Goal: Use online tool/utility: Use online tool/utility

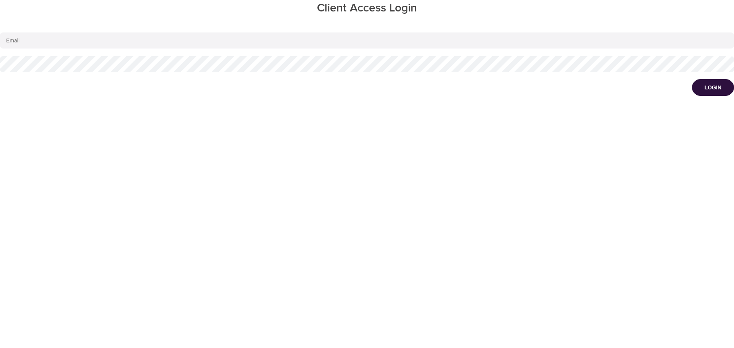
type input "[EMAIL_ADDRESS][DOMAIN_NAME]"
click at [717, 90] on div "Login" at bounding box center [713, 88] width 17 height 8
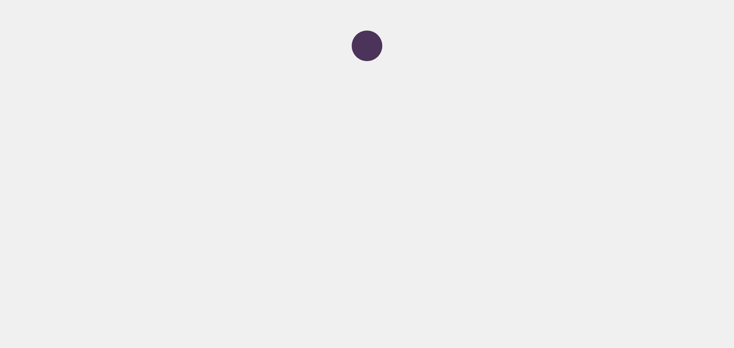
select select "1"
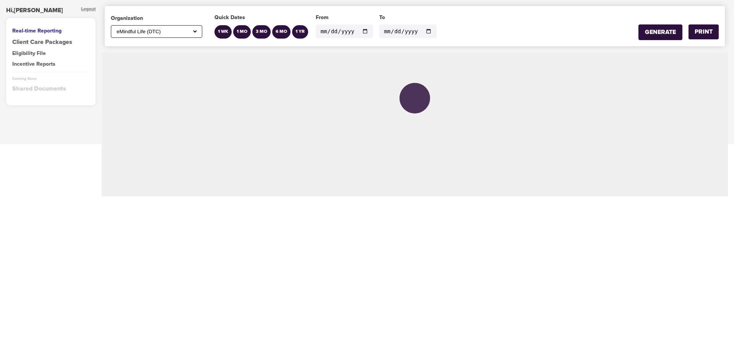
click at [364, 31] on input "[DATE]" at bounding box center [344, 31] width 57 height 14
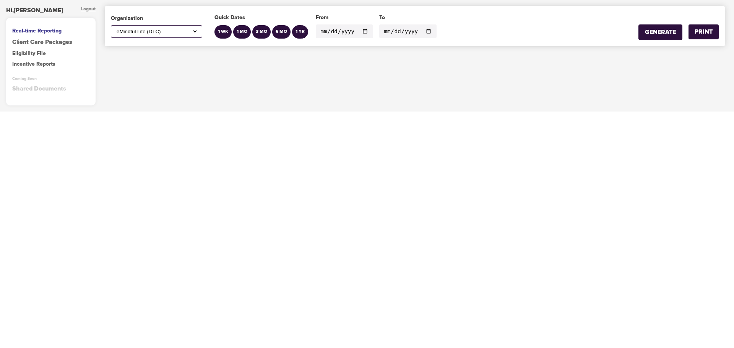
type input "[DATE]"
click at [423, 32] on input "[DATE]" at bounding box center [407, 31] width 57 height 14
type input "[DATE]"
click at [652, 31] on div "GENERATE" at bounding box center [660, 32] width 31 height 9
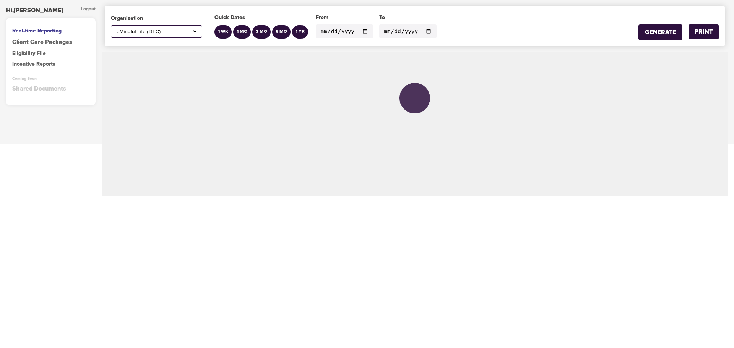
click at [196, 33] on select "All ABC Corp ADM AECOM Aetna AFCU [PERSON_NAME], Inc Alltrust Employees Alltrus…" at bounding box center [156, 31] width 83 height 7
select select "597"
click at [115, 28] on select "All ABC Corp ADM AECOM Aetna AFCU [PERSON_NAME], Inc Alltrust Employees Alltrus…" at bounding box center [156, 31] width 83 height 7
click at [662, 33] on div "GENERATE" at bounding box center [660, 32] width 31 height 9
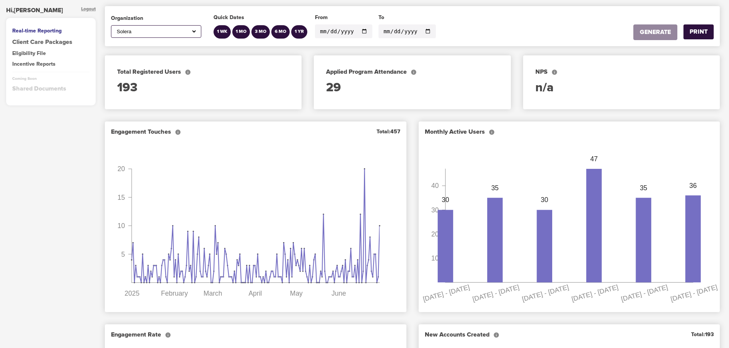
click at [422, 29] on input "[DATE]" at bounding box center [406, 31] width 57 height 14
type input "[DATE]"
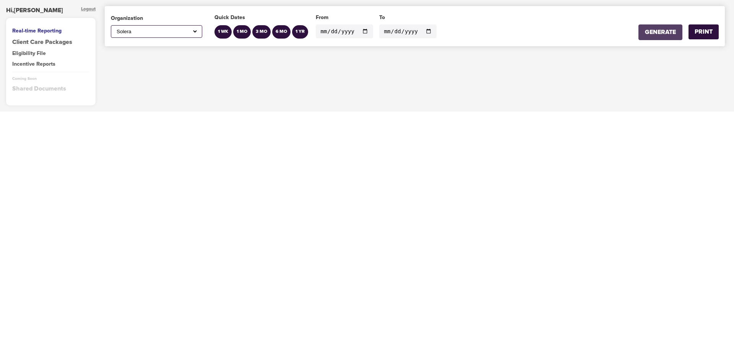
click at [655, 33] on div "GENERATE" at bounding box center [660, 32] width 31 height 9
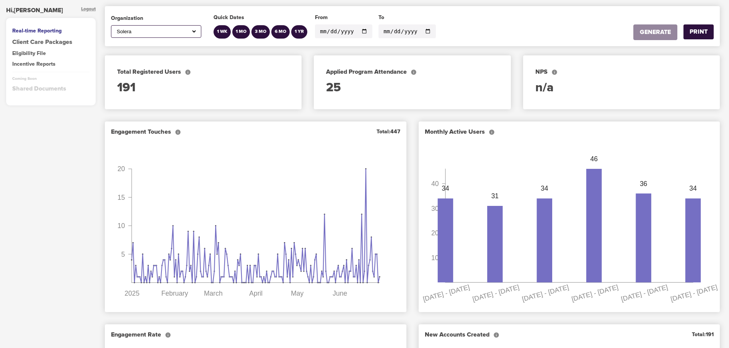
click at [197, 32] on select "All ABC Corp ADM AECOM Aetna AFCU [PERSON_NAME], Inc Alltrust Employees Alltrus…" at bounding box center [156, 31] width 82 height 7
select select "700"
click at [115, 28] on select "All ABC Corp ADM AECOM Aetna AFCU [PERSON_NAME], Inc Alltrust Employees Alltrus…" at bounding box center [156, 31] width 82 height 7
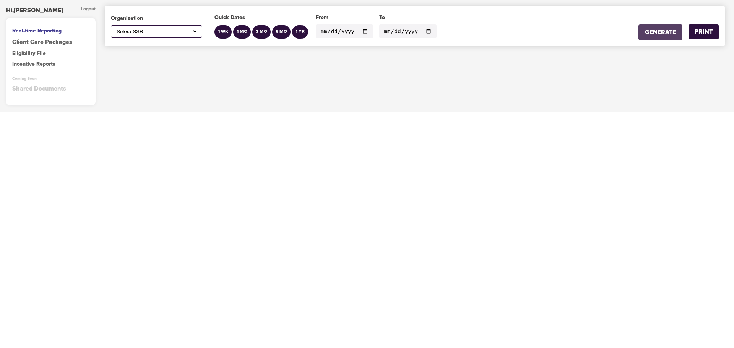
click at [667, 34] on div "GENERATE" at bounding box center [660, 32] width 31 height 9
